Goal: Book appointment/travel/reservation

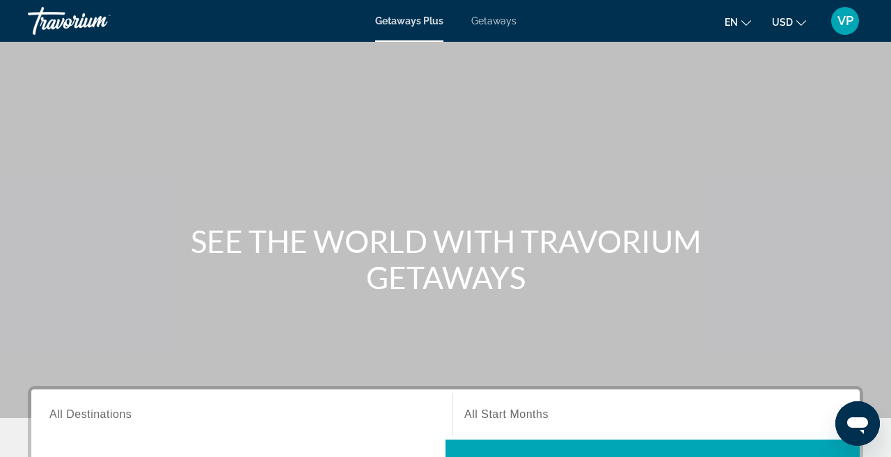
click at [512, 17] on span "Getaways" at bounding box center [494, 20] width 45 height 11
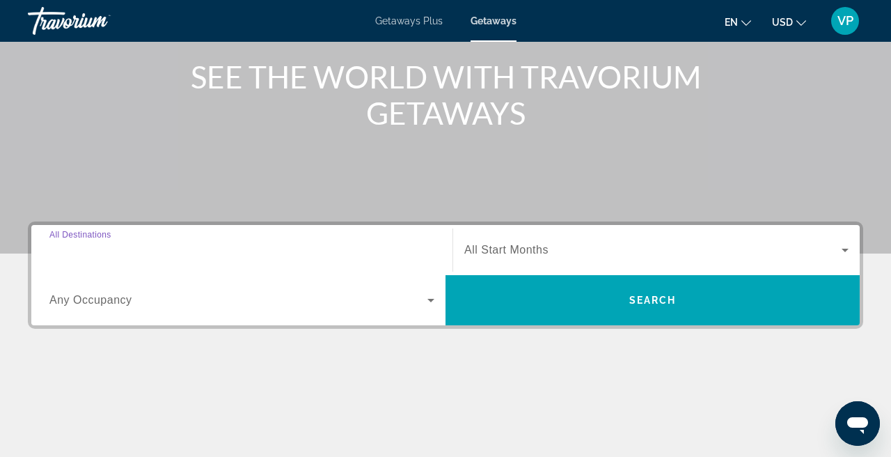
click at [185, 248] on input "Destination All Destinations" at bounding box center [241, 250] width 385 height 17
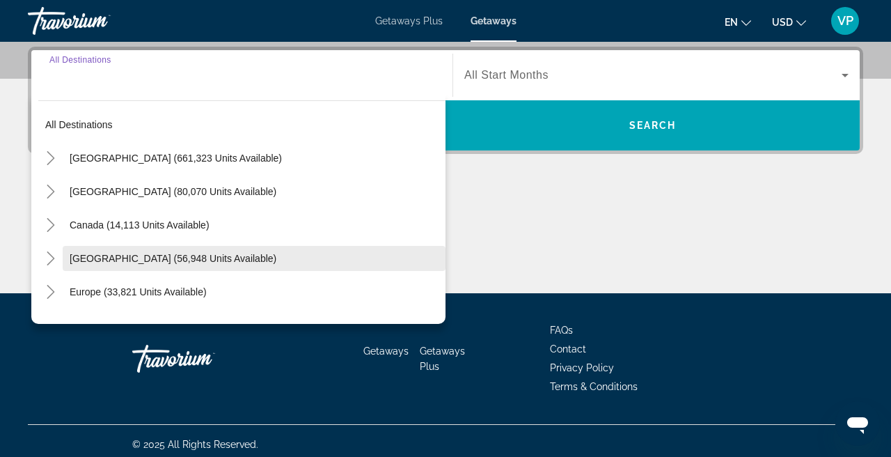
scroll to position [341, 0]
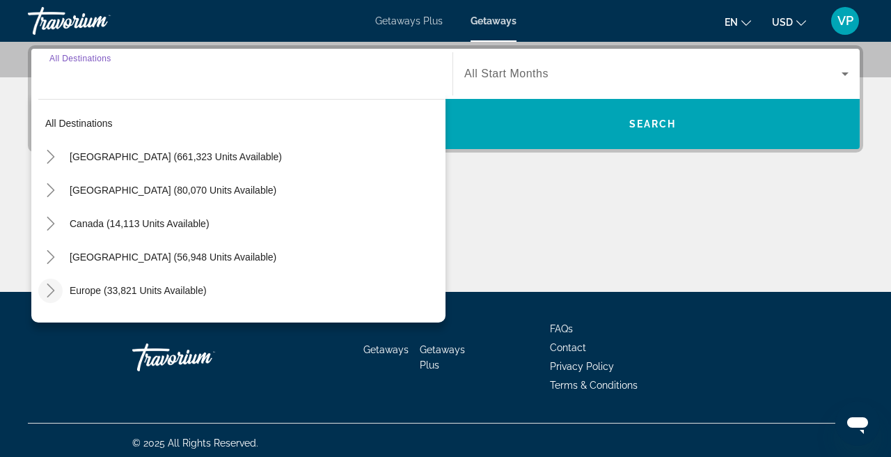
click at [52, 290] on icon "Toggle Europe (33,821 units available)" at bounding box center [51, 290] width 8 height 14
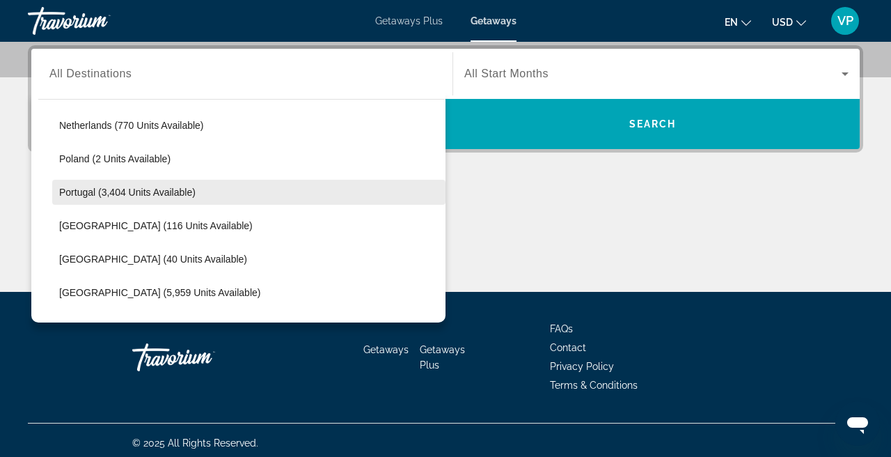
scroll to position [602, 0]
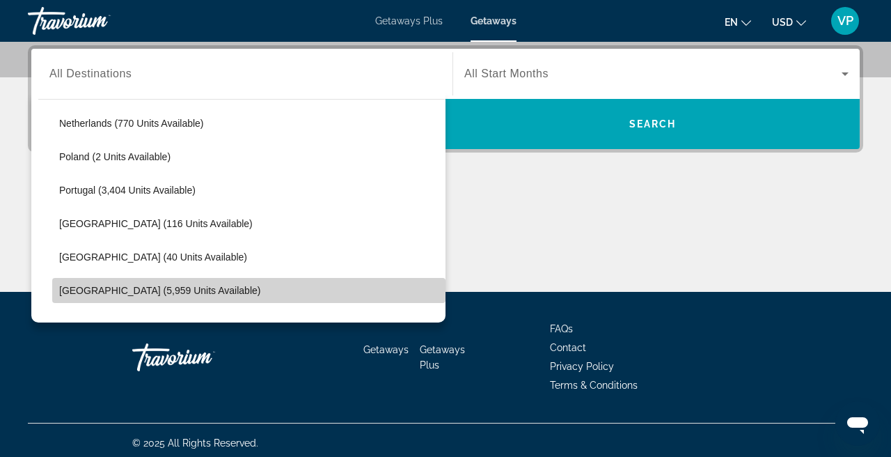
click at [120, 285] on span "[GEOGRAPHIC_DATA] (5,959 units available)" at bounding box center [159, 290] width 201 height 11
type input "**********"
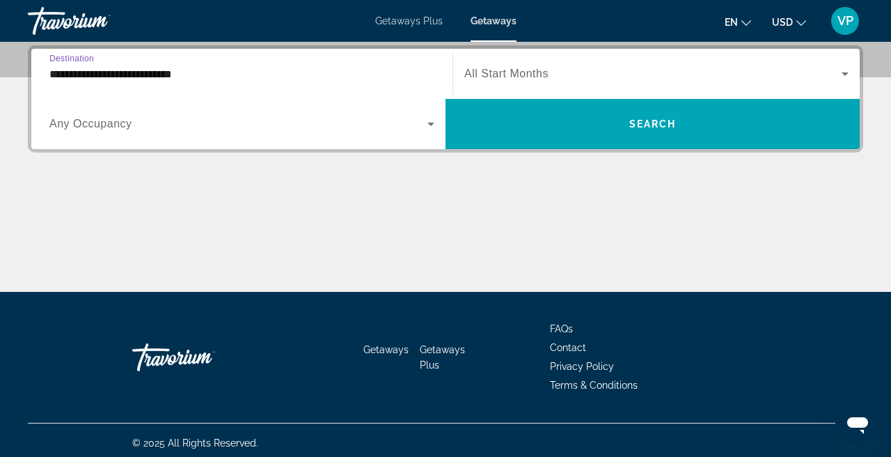
click at [538, 81] on span "Search widget" at bounding box center [653, 73] width 377 height 17
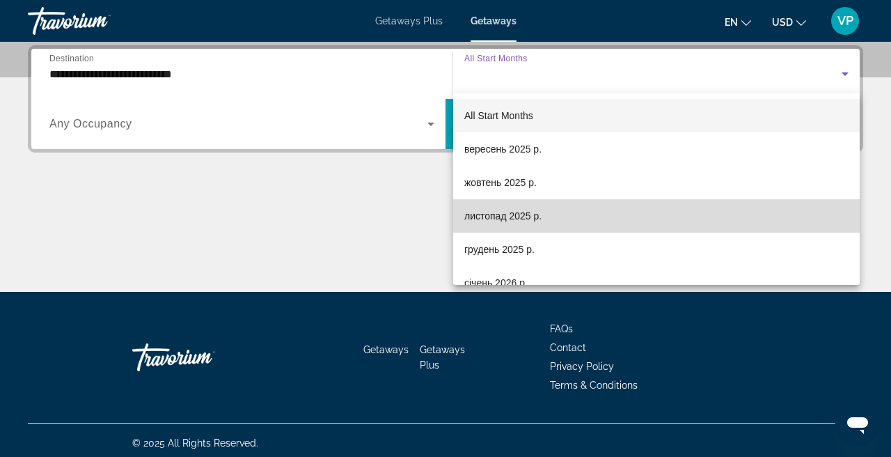
click at [528, 212] on span "листопад 2025 р." at bounding box center [503, 216] width 77 height 17
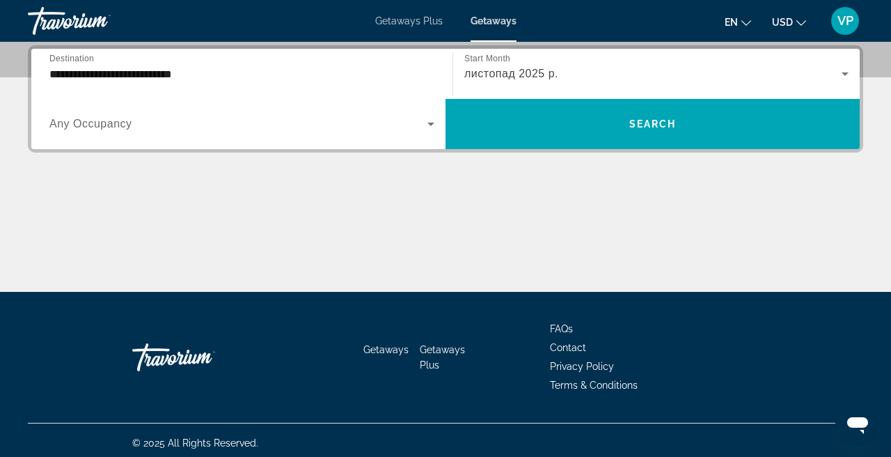
click at [270, 110] on div "Search widget" at bounding box center [241, 123] width 385 height 39
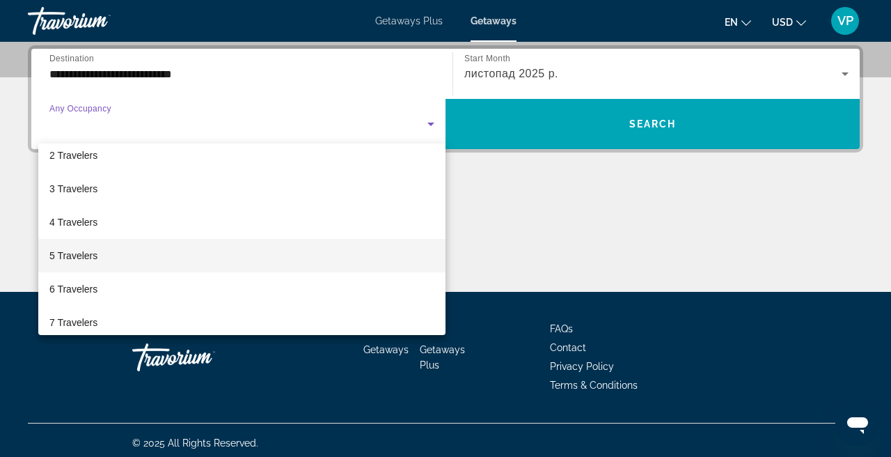
scroll to position [68, 0]
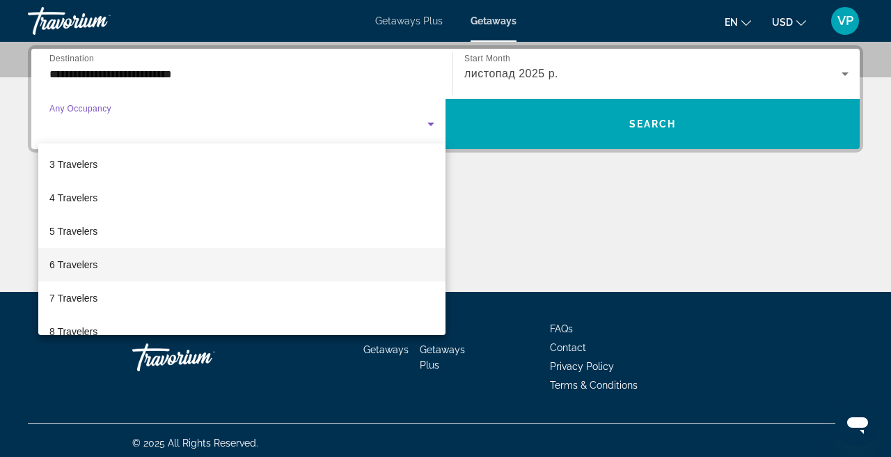
click at [160, 266] on mat-option "6 Travelers" at bounding box center [241, 264] width 407 height 33
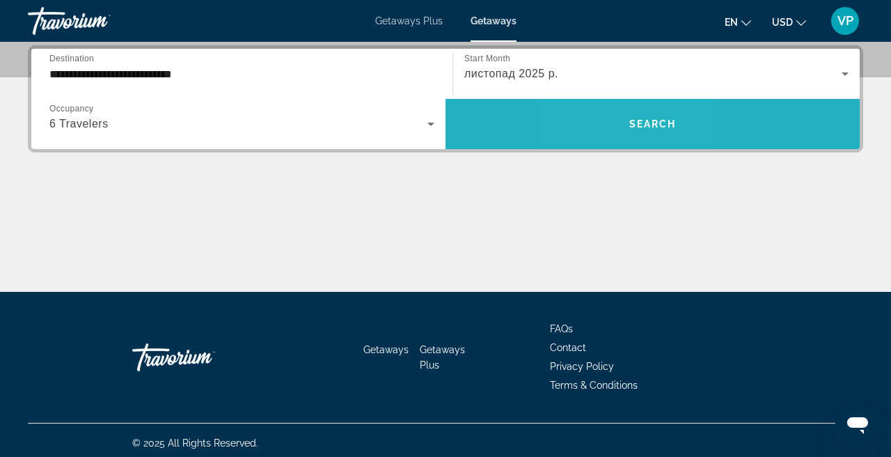
click at [611, 113] on span "Search widget" at bounding box center [653, 123] width 414 height 33
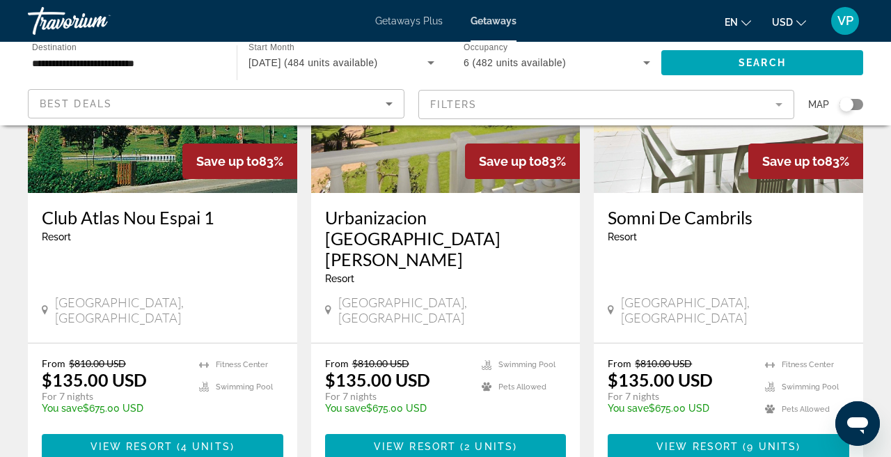
scroll to position [1184, 0]
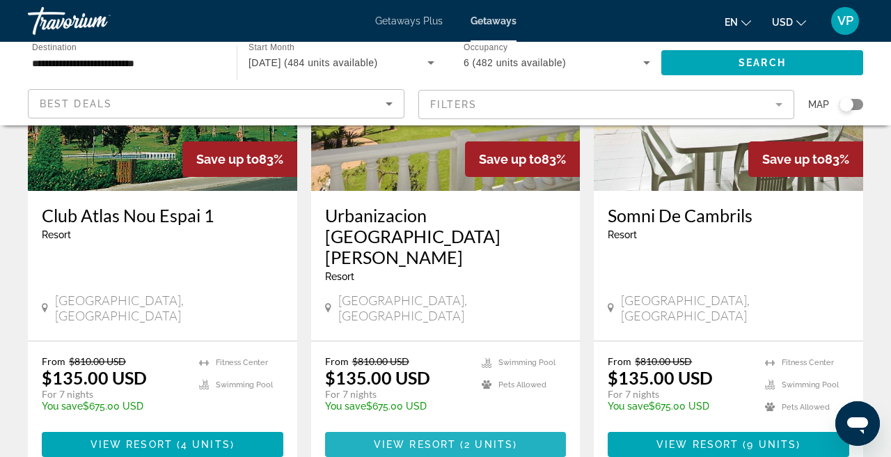
click at [446, 439] on span "View Resort" at bounding box center [415, 444] width 82 height 11
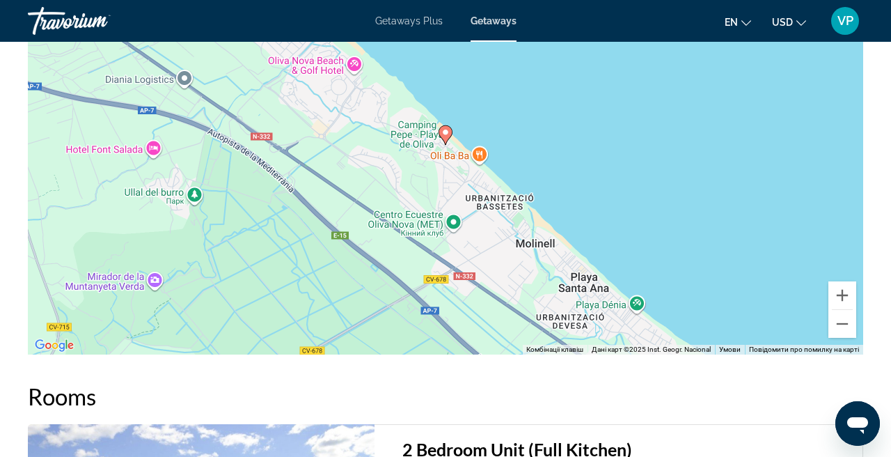
scroll to position [2215, 0]
